Goal: Transaction & Acquisition: Book appointment/travel/reservation

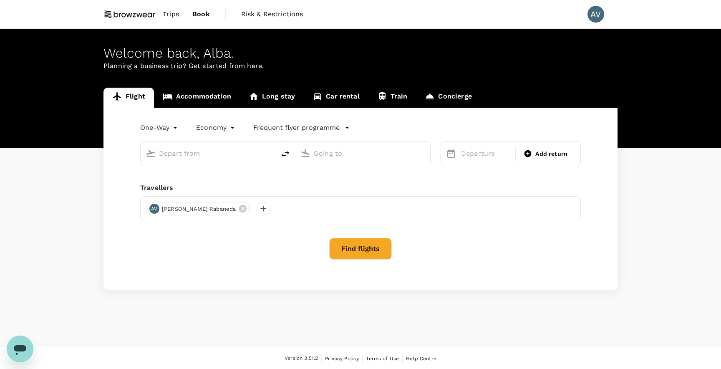
type input "roundtrip"
type input "Barcelona El Prat (BCN)"
type input "Hamburg (HAM)"
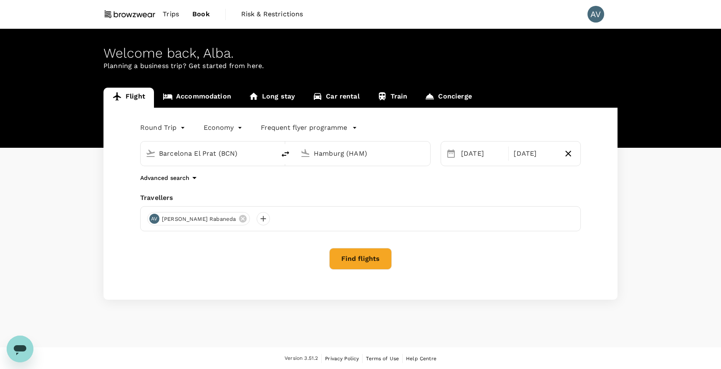
click at [172, 13] on span "Trips" at bounding box center [171, 14] width 16 height 10
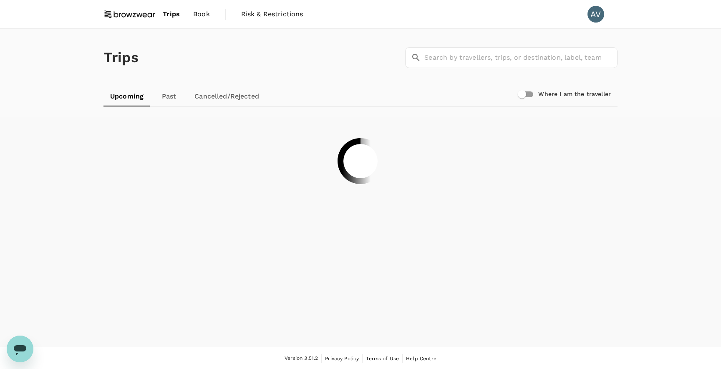
scroll to position [0, 0]
click at [367, 192] on li "pagination navigation" at bounding box center [370, 191] width 18 height 13
click at [331, 193] on li "pagination navigation" at bounding box center [335, 191] width 18 height 13
click at [337, 189] on li "pagination navigation" at bounding box center [335, 191] width 18 height 13
click at [363, 190] on li "pagination navigation" at bounding box center [370, 191] width 18 height 13
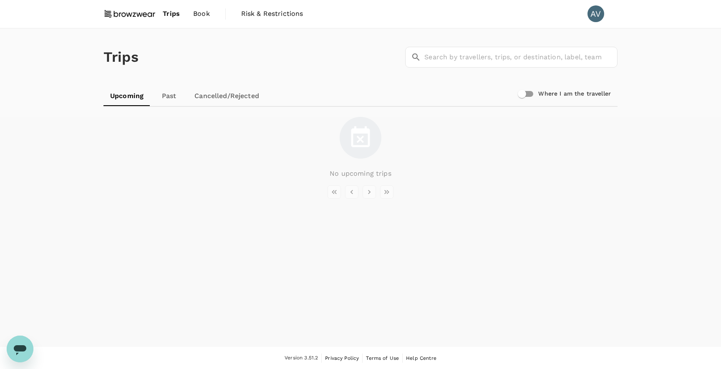
click at [371, 190] on li "pagination navigation" at bounding box center [370, 191] width 18 height 13
click at [378, 193] on li "pagination navigation" at bounding box center [387, 191] width 18 height 13
click at [389, 193] on li "pagination navigation" at bounding box center [387, 191] width 18 height 13
